Goal: Use online tool/utility: Utilize a website feature to perform a specific function

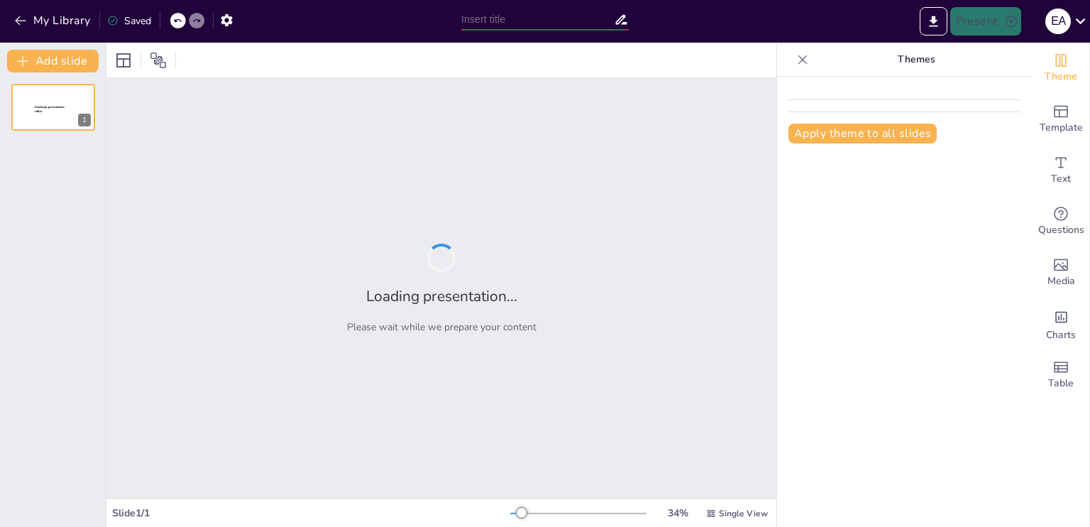
type input "Streamlined Administration: The Mednizer Advantage"
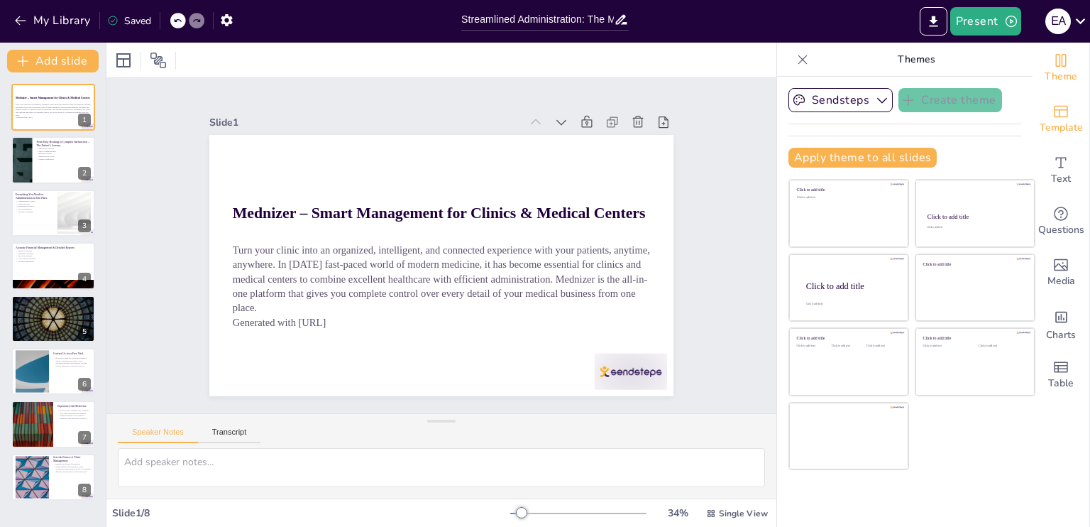
click at [1063, 128] on span "Template" at bounding box center [1061, 128] width 43 height 16
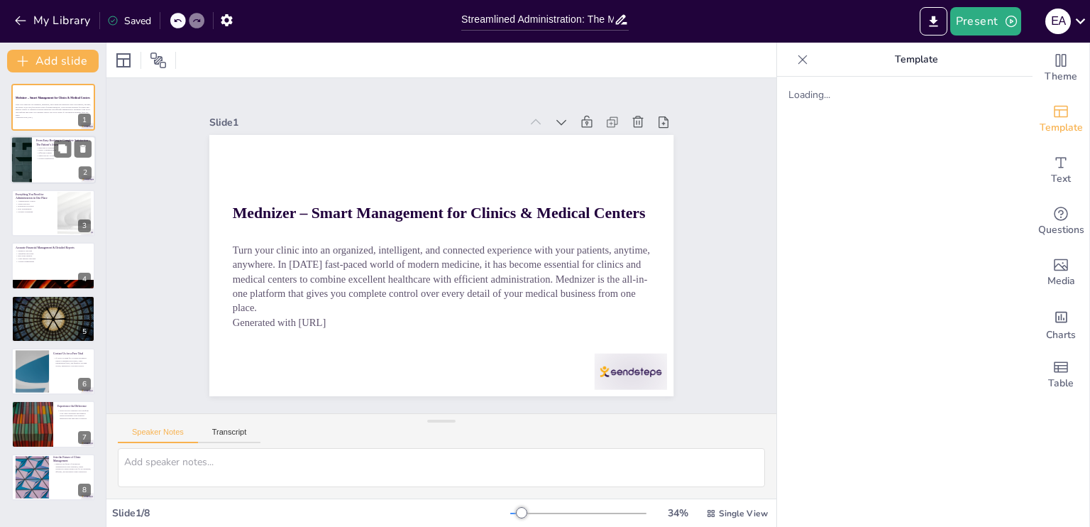
click at [51, 169] on div at bounding box center [53, 160] width 85 height 48
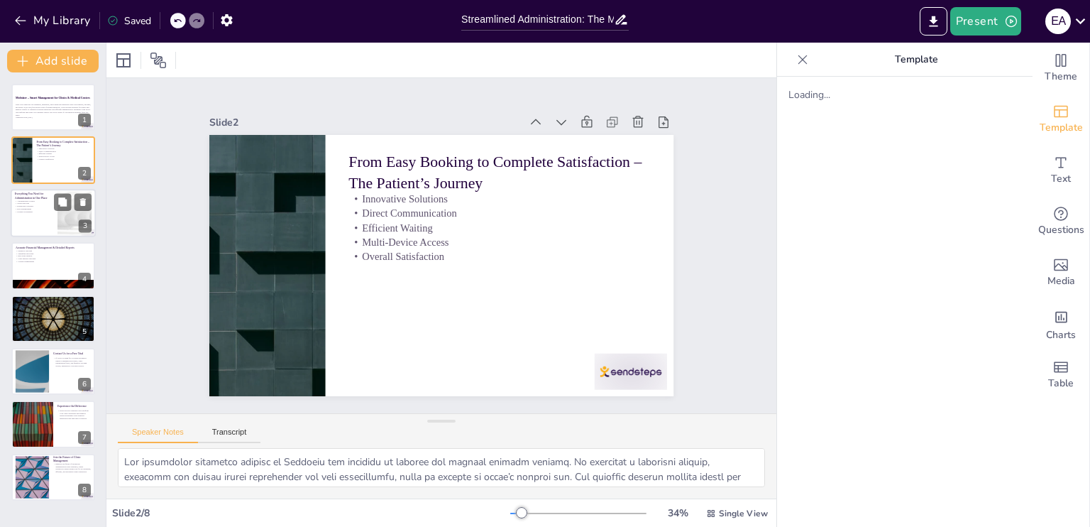
click at [45, 207] on p "Role Management" at bounding box center [34, 208] width 38 height 3
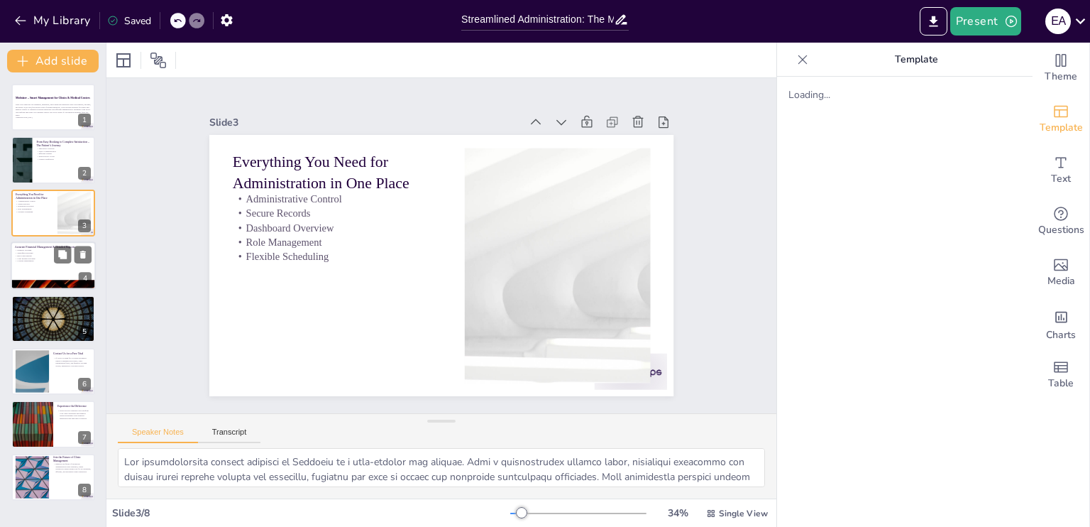
click at [45, 246] on p "Accurate Financial Management & Detailed Reports" at bounding box center [53, 247] width 77 height 4
type textarea "Accurate financial tracking is essential for any healthcare practice. Mednizer'…"
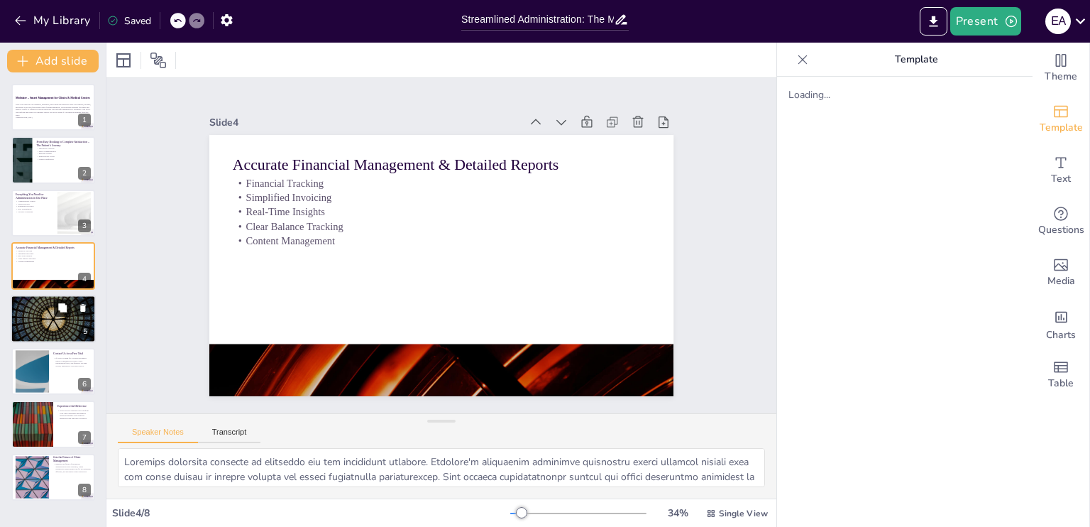
click at [57, 302] on icon at bounding box center [62, 307] width 10 height 10
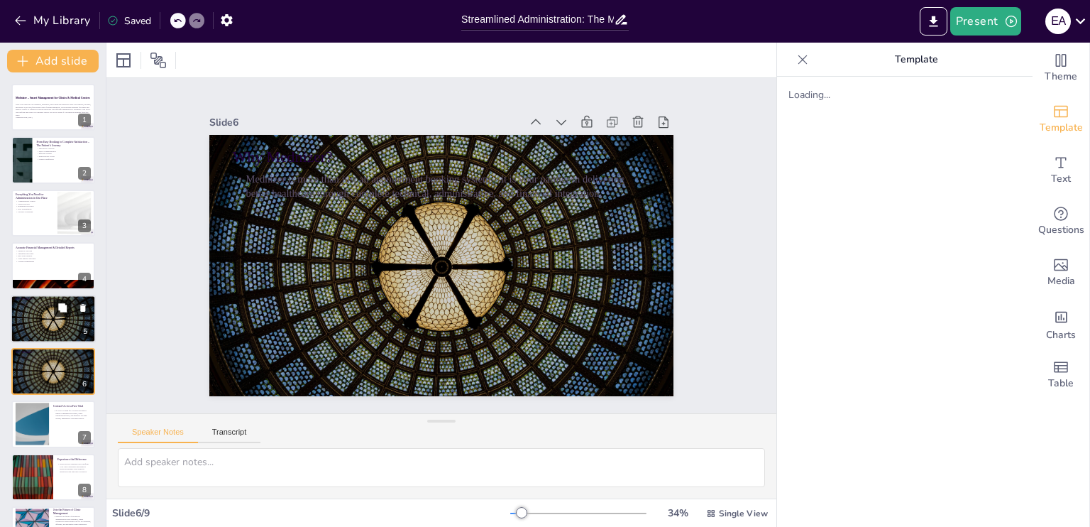
scroll to position [38, 0]
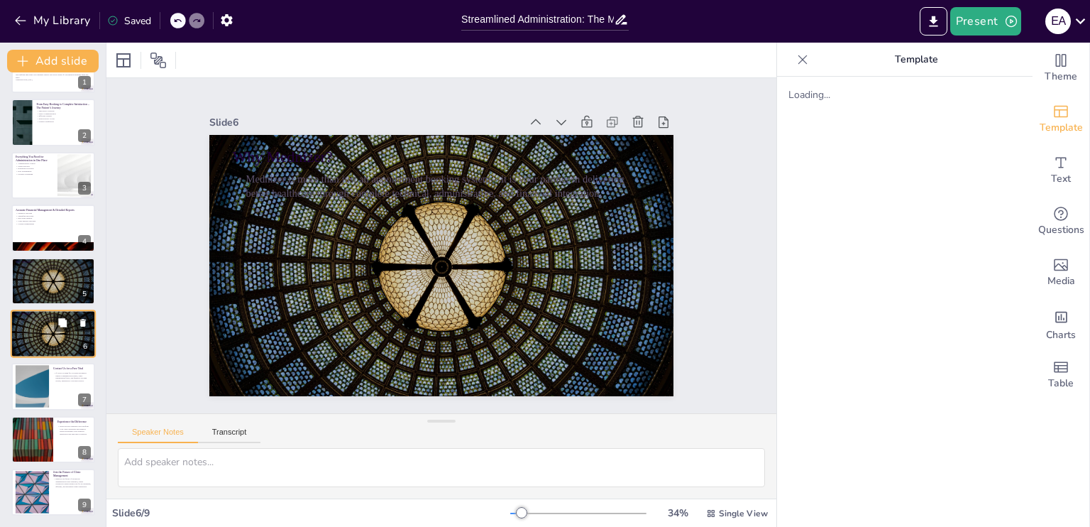
click at [62, 331] on div at bounding box center [53, 333] width 85 height 48
click at [62, 375] on icon at bounding box center [62, 374] width 9 height 9
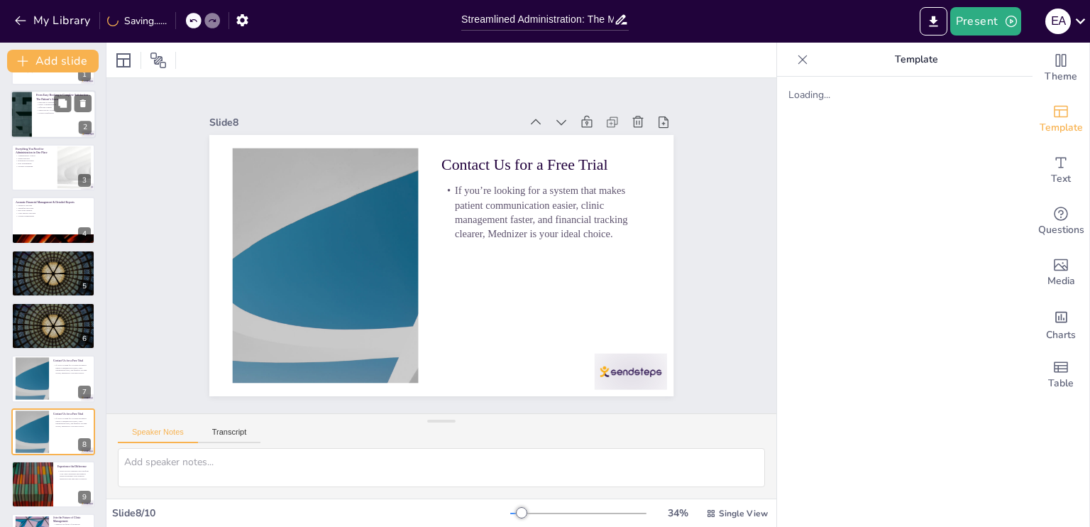
scroll to position [0, 0]
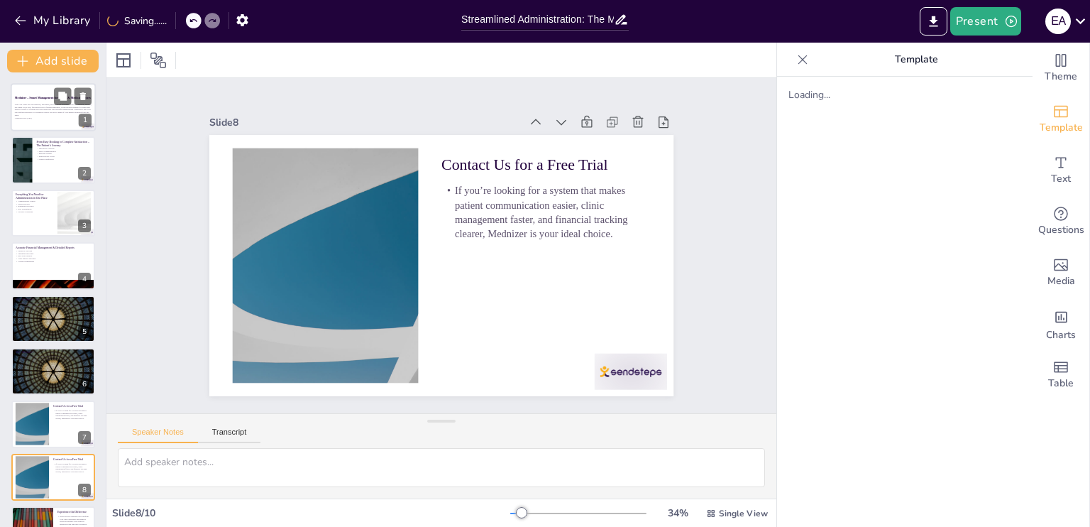
click at [43, 119] on p "Generated with [URL]" at bounding box center [53, 117] width 77 height 3
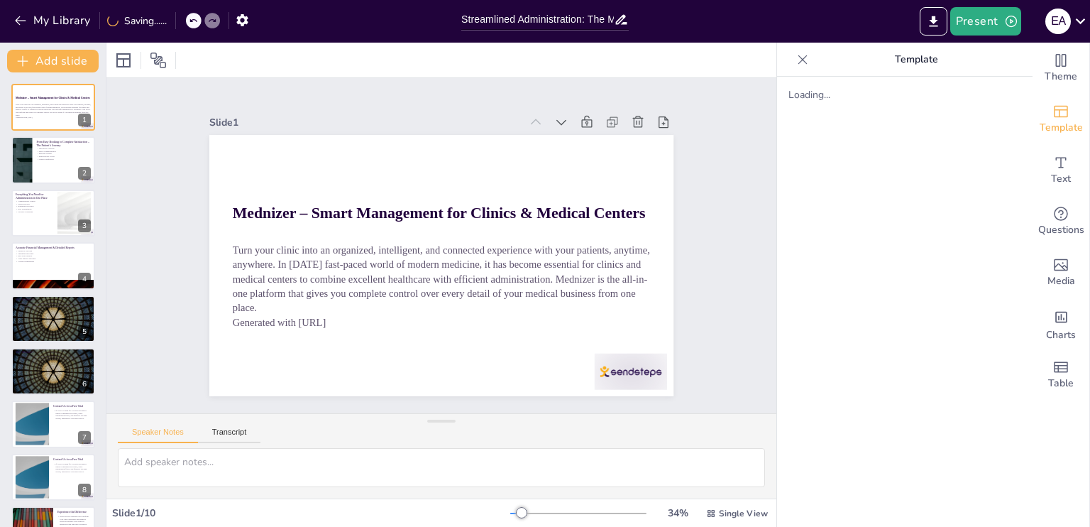
click at [1054, 114] on icon "Add ready made slides" at bounding box center [1061, 111] width 17 height 17
click at [1058, 145] on div "Text" at bounding box center [1061, 170] width 57 height 51
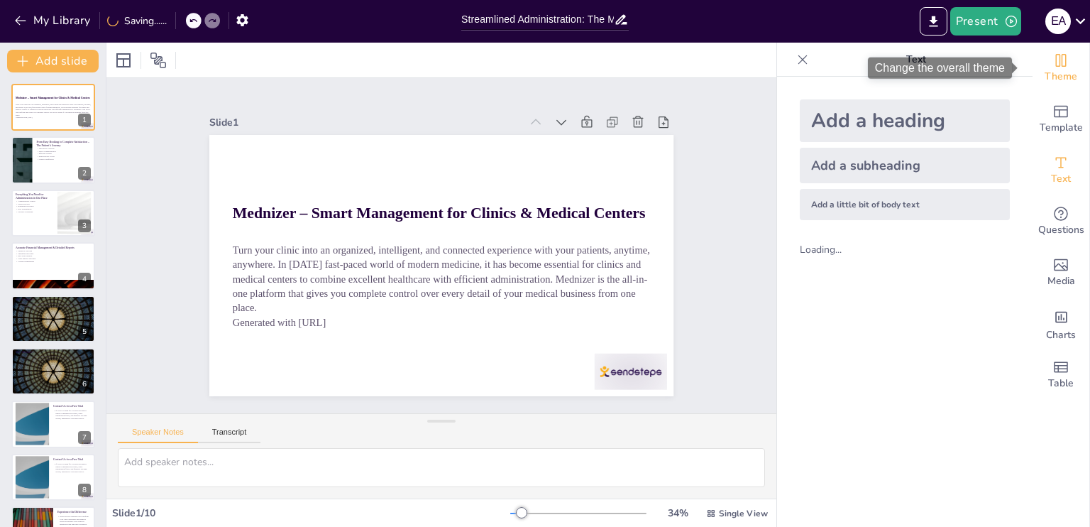
click at [1060, 67] on div "Theme" at bounding box center [1061, 68] width 57 height 51
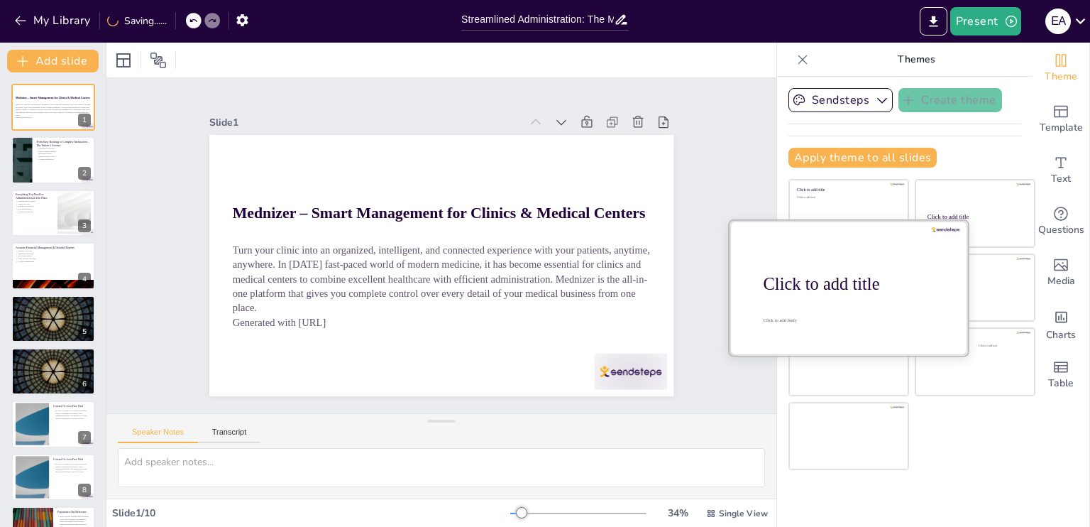
click at [832, 312] on div at bounding box center [849, 287] width 238 height 134
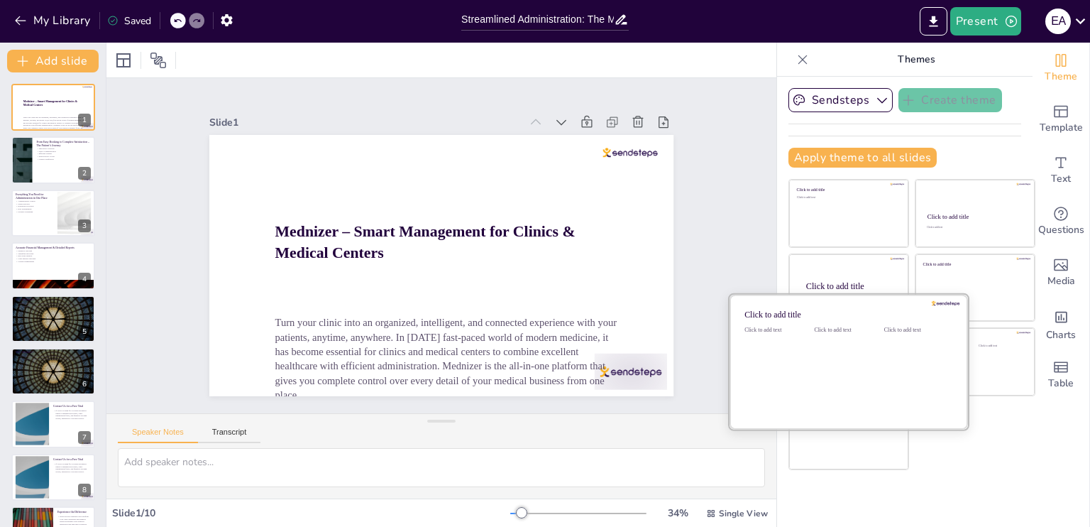
click at [844, 377] on div "Click to add text" at bounding box center [846, 370] width 64 height 88
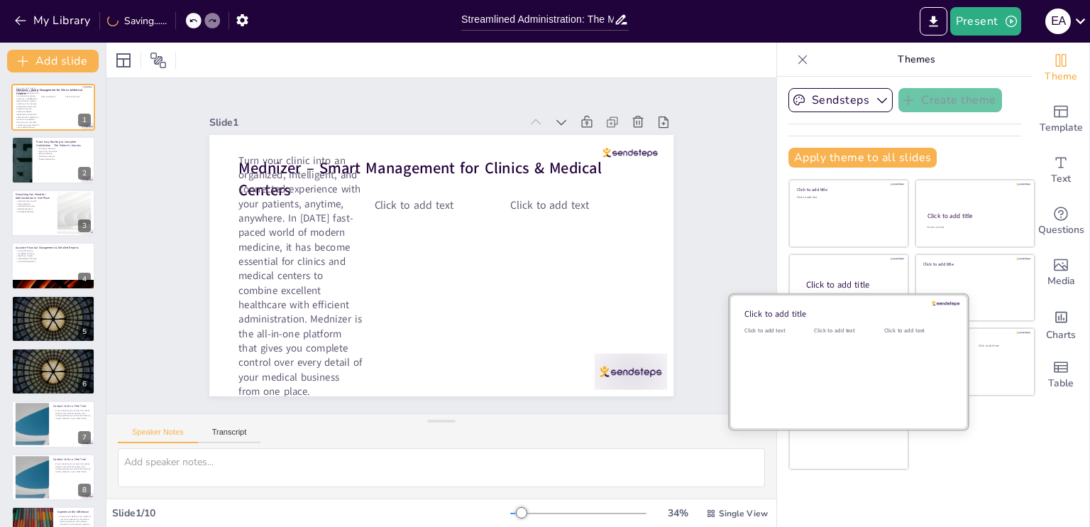
click at [932, 302] on div at bounding box center [946, 303] width 28 height 5
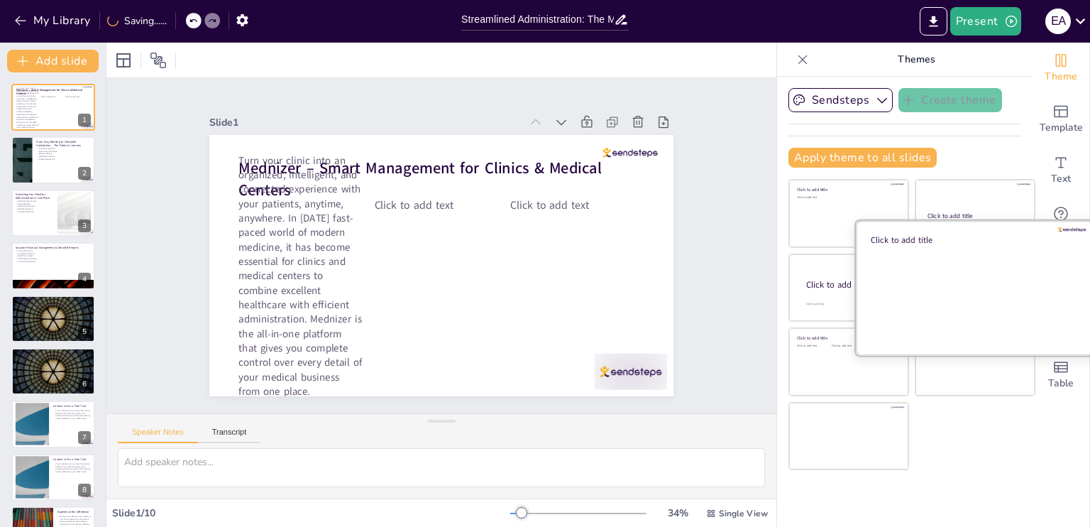
click at [957, 243] on div "Click to add title" at bounding box center [972, 239] width 203 height 11
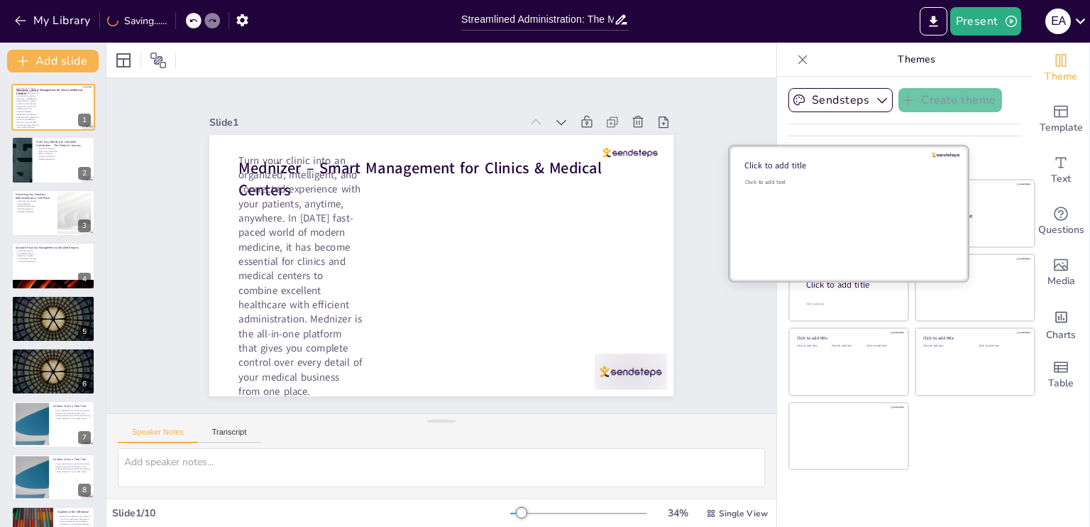
click at [855, 202] on div "Click to add text" at bounding box center [846, 222] width 203 height 88
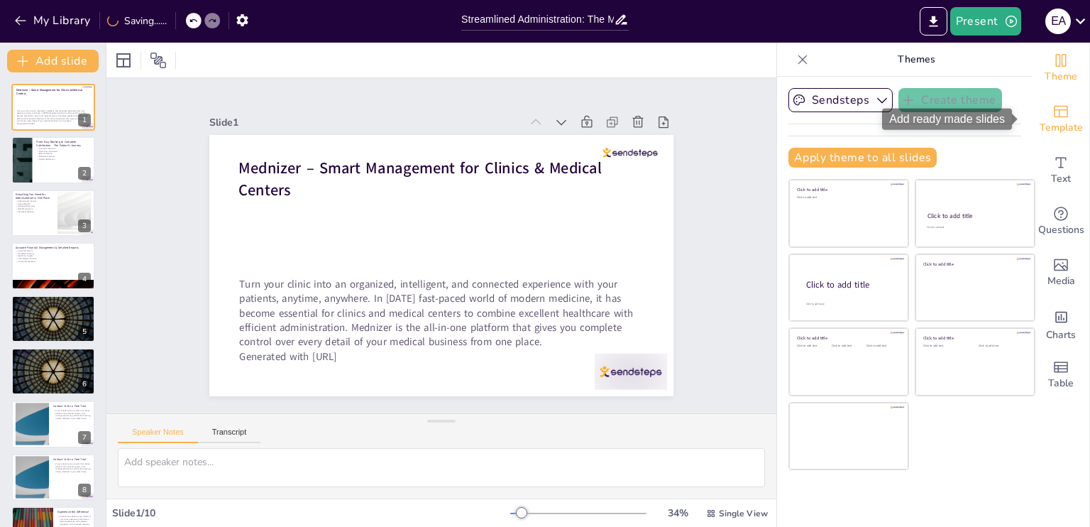
click at [1061, 100] on div "Template" at bounding box center [1061, 119] width 57 height 51
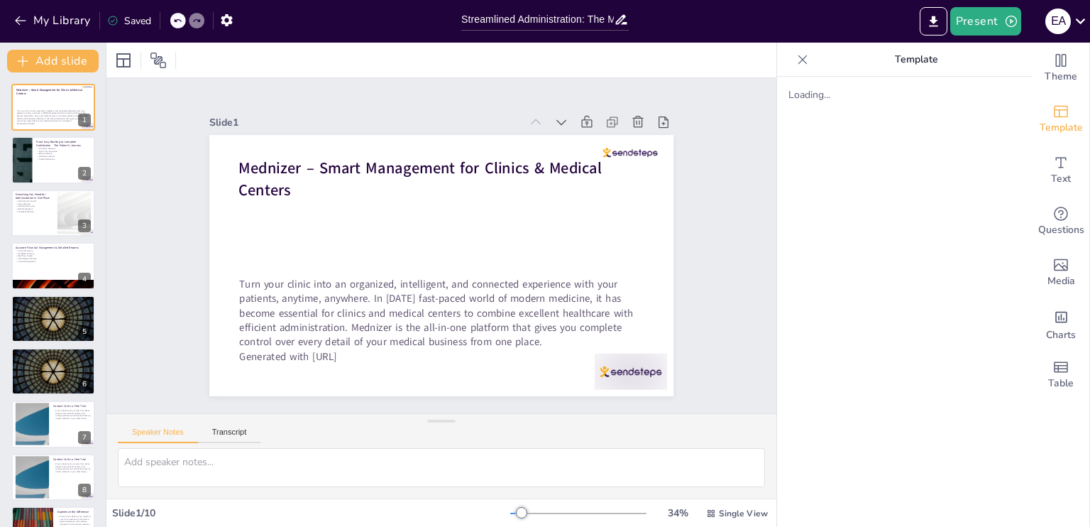
click at [869, 169] on div "Loading..." at bounding box center [905, 302] width 256 height 450
click at [55, 235] on div at bounding box center [53, 213] width 85 height 48
type textarea "Lor ipsumdolorsita consect adipisci el Seddoeiu te i utla-etdolor mag aliquae. …"
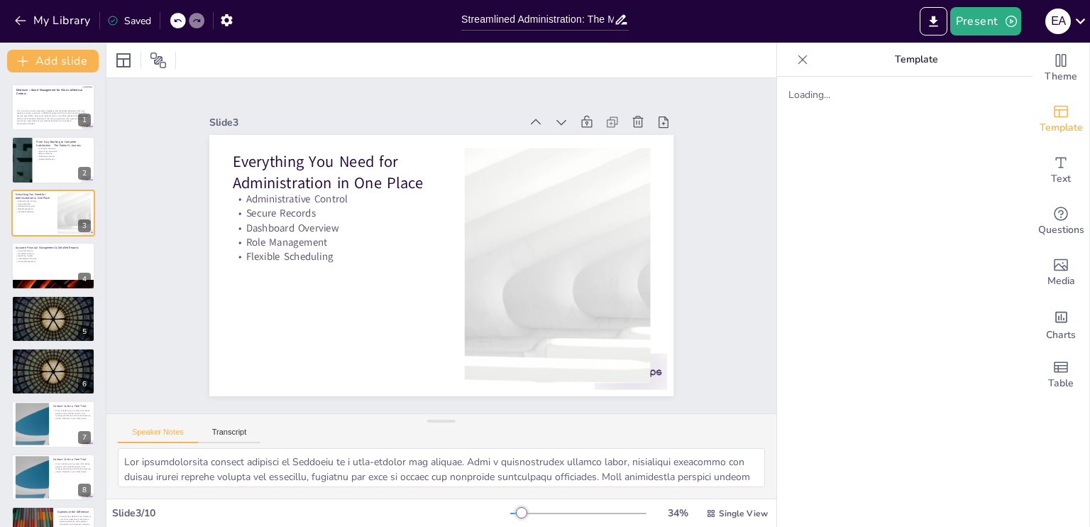
click at [1054, 130] on span "Template" at bounding box center [1061, 128] width 43 height 16
click at [1039, 55] on div "Theme" at bounding box center [1061, 68] width 57 height 51
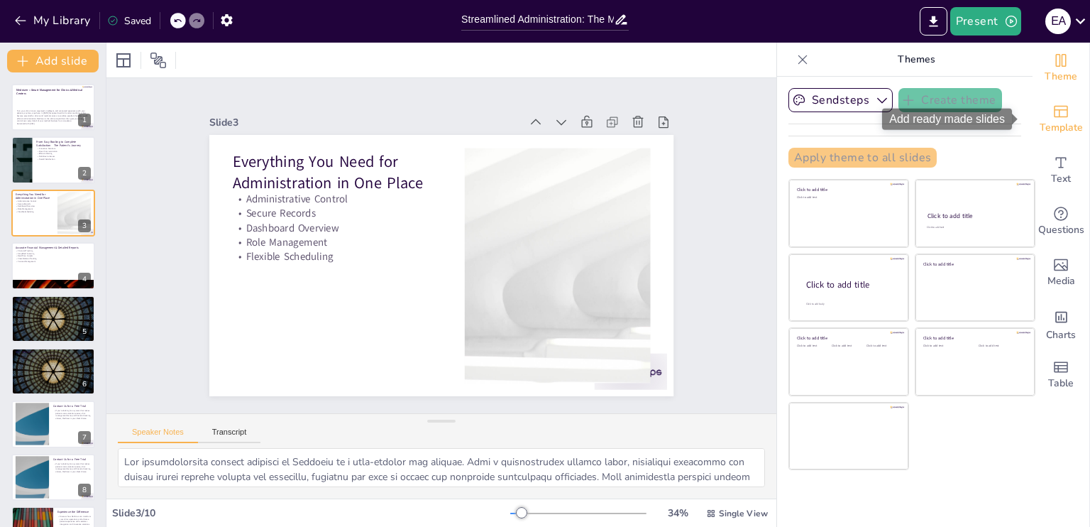
click at [1071, 122] on span "Template" at bounding box center [1061, 128] width 43 height 16
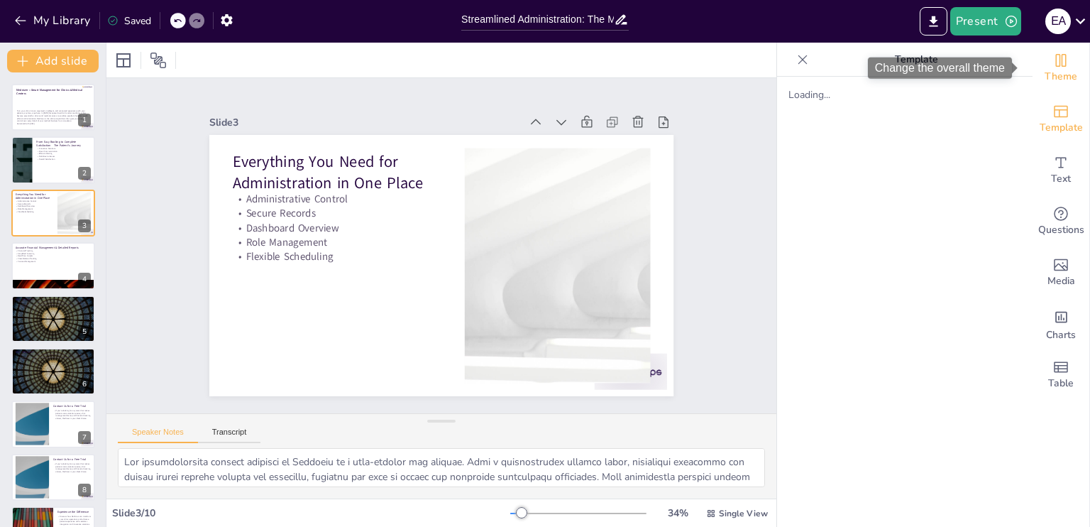
click at [1060, 78] on span "Theme" at bounding box center [1061, 77] width 33 height 16
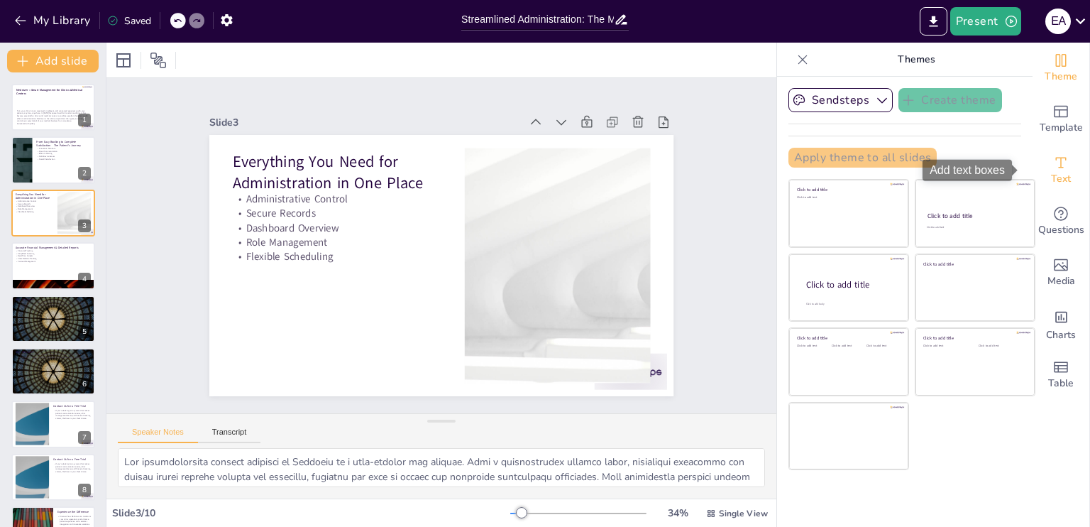
click at [1053, 155] on icon "Add text boxes" at bounding box center [1061, 162] width 17 height 17
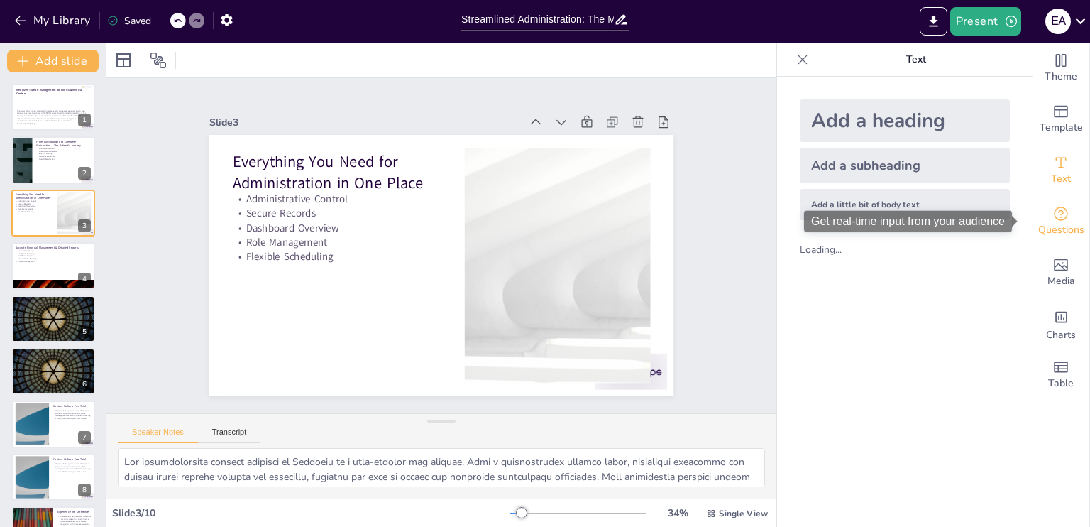
click at [1060, 241] on div "Questions" at bounding box center [1061, 221] width 57 height 51
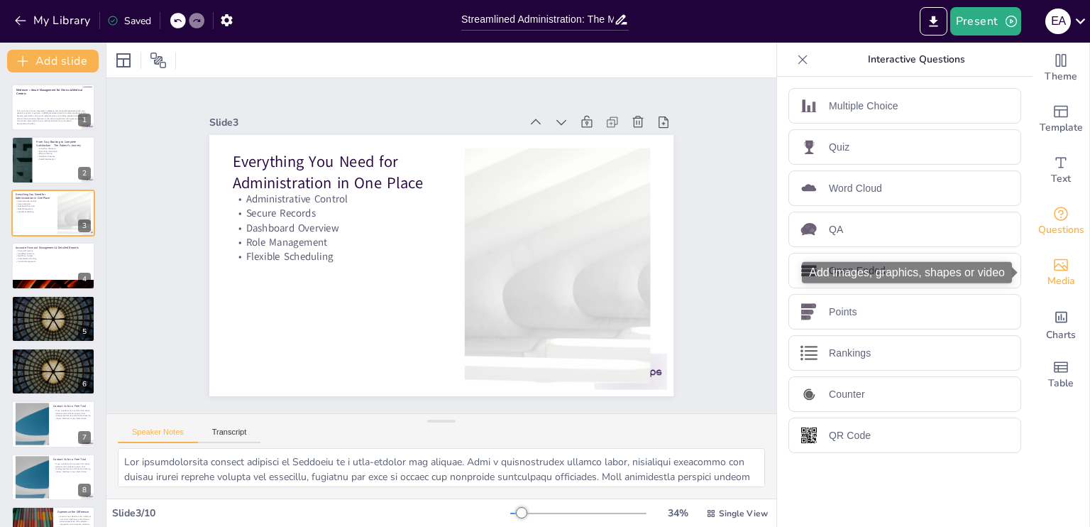
click at [1056, 287] on span "Media" at bounding box center [1062, 281] width 28 height 16
